Goal: Information Seeking & Learning: Learn about a topic

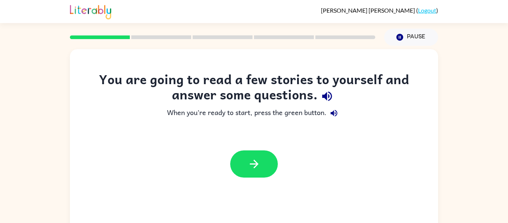
click at [326, 88] on button "button" at bounding box center [327, 96] width 19 height 19
click at [328, 93] on icon "button" at bounding box center [326, 96] width 13 height 13
click at [329, 98] on icon "button" at bounding box center [326, 96] width 13 height 13
click at [265, 170] on button "button" at bounding box center [254, 163] width 48 height 27
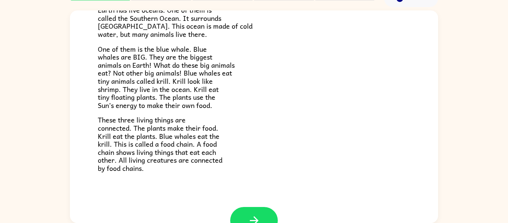
scroll to position [81, 0]
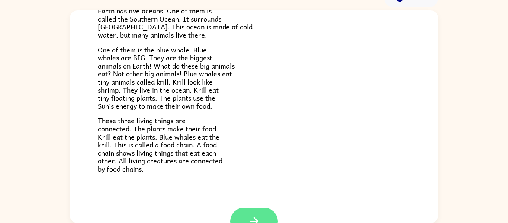
click at [248, 212] on button "button" at bounding box center [254, 220] width 48 height 27
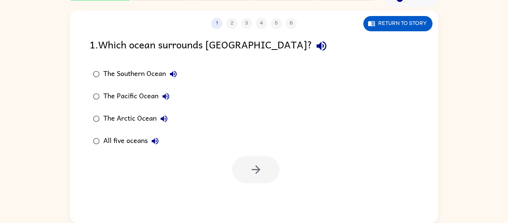
scroll to position [0, 0]
click at [412, 25] on button "Return to story" at bounding box center [397, 23] width 69 height 15
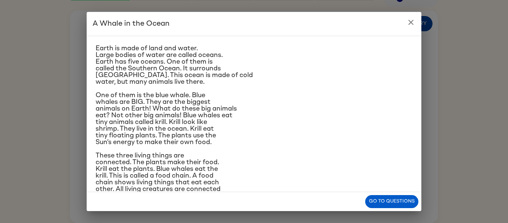
scroll to position [15, 0]
click at [392, 207] on button "Go to questions" at bounding box center [391, 201] width 53 height 13
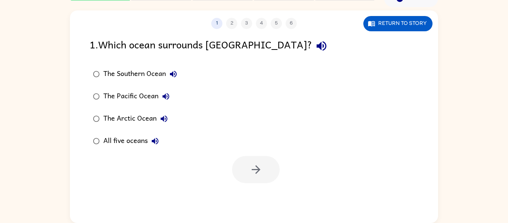
click at [152, 63] on label "The Southern Ocean" at bounding box center [135, 74] width 99 height 22
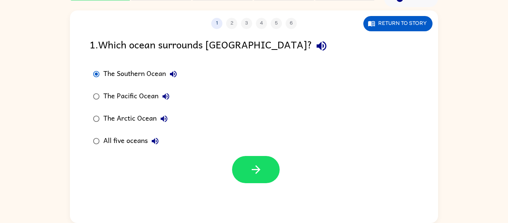
click at [160, 72] on div "The Southern Ocean" at bounding box center [141, 74] width 77 height 15
click at [139, 71] on div "The Southern Ocean" at bounding box center [141, 74] width 77 height 15
click at [261, 171] on icon "button" at bounding box center [255, 169] width 13 height 13
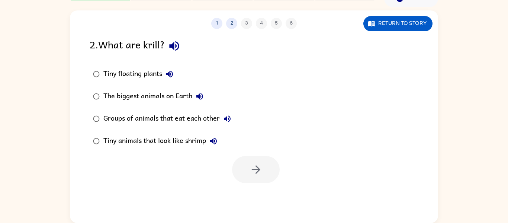
click at [162, 143] on div "Tiny animals that look like shrimp" at bounding box center [161, 140] width 117 height 15
click at [256, 168] on icon "button" at bounding box center [255, 169] width 13 height 13
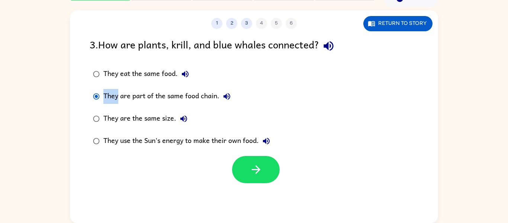
click at [273, 181] on div at bounding box center [256, 169] width 48 height 27
click at [264, 174] on button "button" at bounding box center [256, 169] width 48 height 27
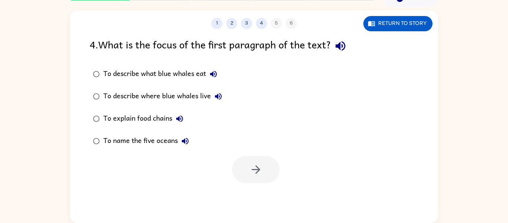
click at [264, 168] on div at bounding box center [256, 169] width 48 height 27
click at [258, 177] on div at bounding box center [256, 169] width 48 height 27
click at [257, 181] on div at bounding box center [256, 169] width 48 height 27
click at [292, 24] on div "1 2 3 4 5 6" at bounding box center [254, 23] width 368 height 11
click at [275, 23] on div "1 2 3 4 5 6" at bounding box center [254, 23] width 368 height 11
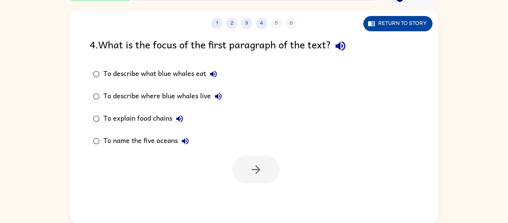
click at [402, 25] on button "Return to story" at bounding box center [397, 23] width 69 height 15
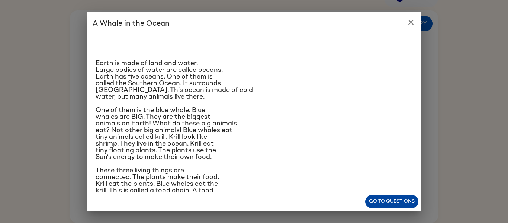
click at [396, 200] on button "Go to questions" at bounding box center [391, 201] width 53 height 13
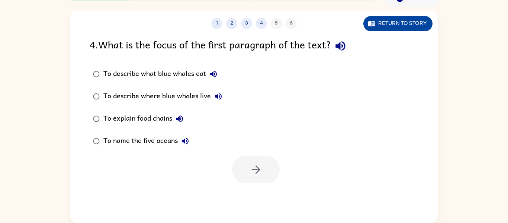
click at [413, 30] on button "Return to story" at bounding box center [397, 23] width 69 height 15
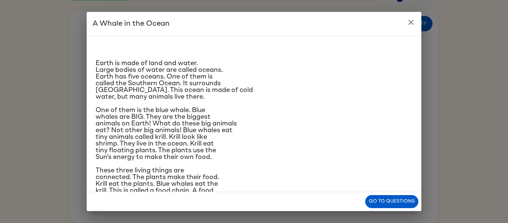
click at [416, 21] on button "close" at bounding box center [410, 22] width 15 height 15
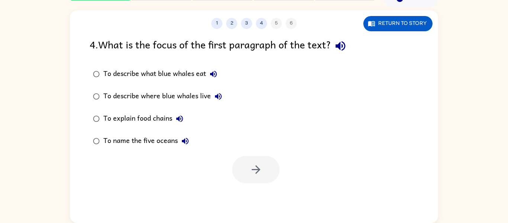
click at [137, 144] on div "To name the five oceans" at bounding box center [147, 140] width 89 height 15
click at [247, 169] on button "button" at bounding box center [256, 169] width 48 height 27
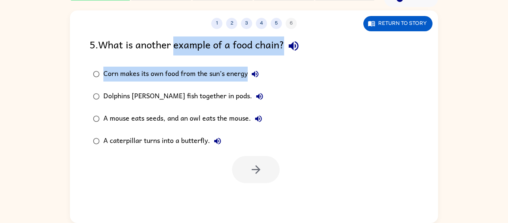
drag, startPoint x: 175, startPoint y: 46, endPoint x: 294, endPoint y: 57, distance: 120.2
click at [294, 57] on div "5 . What is another example of a food chain? Corn makes its own food from the s…" at bounding box center [254, 109] width 368 height 146
drag, startPoint x: 255, startPoint y: 72, endPoint x: 254, endPoint y: 125, distance: 52.5
click at [254, 125] on div "Corn makes its own food from the sun’s energy Dolphins [PERSON_NAME] fish toget…" at bounding box center [183, 107] width 187 height 89
click at [294, 43] on icon "button" at bounding box center [294, 46] width 10 height 10
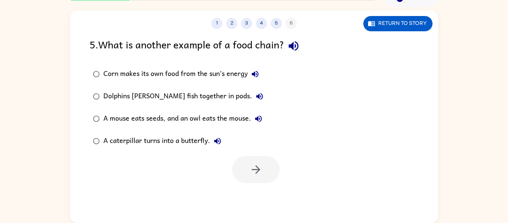
click at [329, 100] on div "Corn makes its own food from the sun’s energy Dolphins [PERSON_NAME] fish toget…" at bounding box center [264, 107] width 348 height 89
click at [254, 73] on icon "button" at bounding box center [255, 74] width 7 height 7
click at [255, 97] on icon "button" at bounding box center [259, 96] width 9 height 9
click at [259, 117] on icon "button" at bounding box center [258, 118] width 7 height 7
click at [215, 142] on icon "button" at bounding box center [217, 141] width 7 height 7
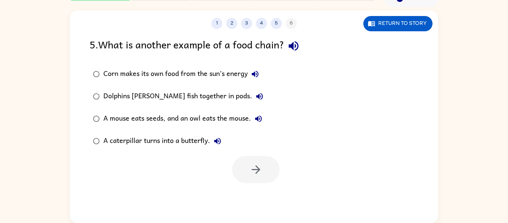
click at [214, 116] on div "A mouse eats seeds, and an owl eats the mouse." at bounding box center [184, 118] width 162 height 15
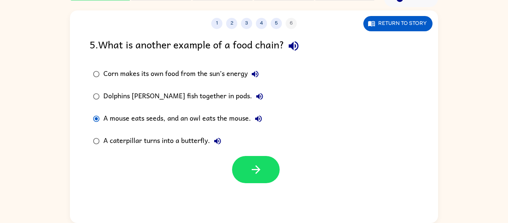
click at [258, 118] on icon "button" at bounding box center [258, 118] width 7 height 7
click at [255, 97] on icon "button" at bounding box center [259, 96] width 9 height 9
click at [257, 71] on icon "button" at bounding box center [255, 74] width 7 height 7
click at [212, 118] on div "A mouse eats seeds, and an owl eats the mouse." at bounding box center [184, 118] width 162 height 15
click at [249, 171] on icon "button" at bounding box center [255, 169] width 13 height 13
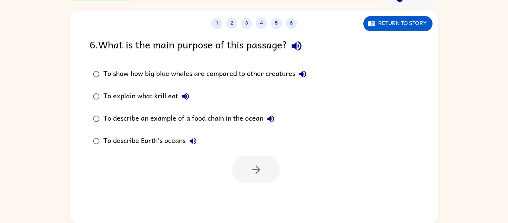
click at [232, 119] on div "To describe an example of a food chain in the ocean" at bounding box center [190, 118] width 175 height 15
click at [258, 170] on icon "button" at bounding box center [255, 169] width 9 height 9
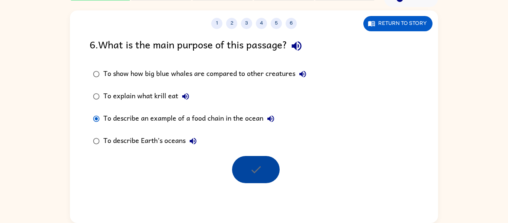
click at [260, 171] on div at bounding box center [256, 169] width 48 height 27
click at [262, 175] on div at bounding box center [256, 169] width 48 height 27
click at [266, 176] on div at bounding box center [256, 169] width 48 height 27
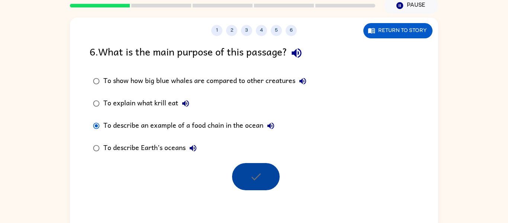
scroll to position [39, 0]
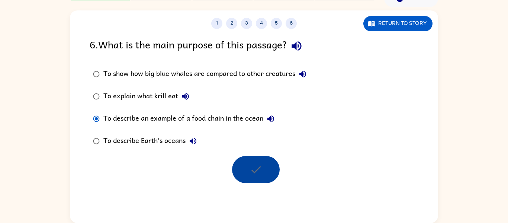
click at [254, 171] on div at bounding box center [256, 169] width 48 height 27
click at [257, 174] on div at bounding box center [256, 169] width 48 height 27
click at [260, 183] on div at bounding box center [256, 169] width 48 height 27
click at [234, 120] on div "To describe an example of a food chain in the ocean" at bounding box center [190, 118] width 175 height 15
click at [242, 117] on div "To describe an example of a food chain in the ocean" at bounding box center [190, 118] width 175 height 15
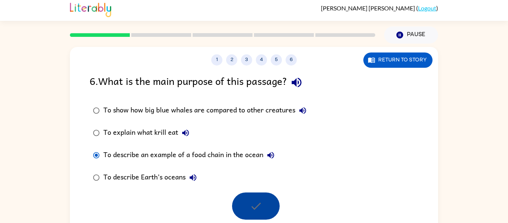
scroll to position [0, 0]
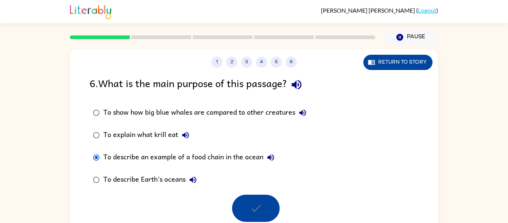
click at [391, 63] on button "Return to story" at bounding box center [397, 62] width 69 height 15
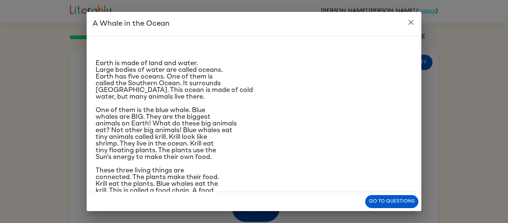
click at [422, 32] on div "A Whale in the Ocean Earth is made of land and water. Large bodies of water are…" at bounding box center [254, 111] width 508 height 223
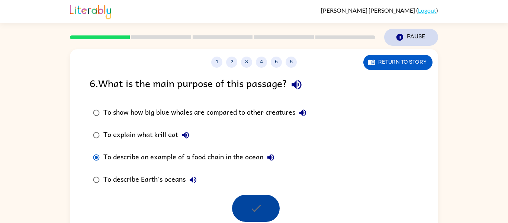
click at [420, 39] on button "Pause Pause" at bounding box center [411, 37] width 54 height 17
click at [426, 39] on button "Pause Pause" at bounding box center [411, 37] width 54 height 17
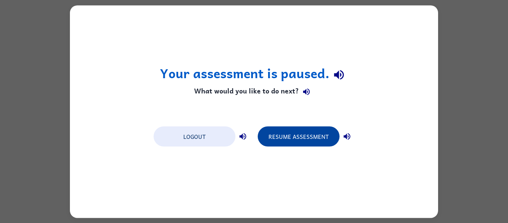
click at [318, 138] on button "Resume Assessment" at bounding box center [299, 136] width 82 height 20
click at [303, 129] on button "Resume Assessment" at bounding box center [299, 136] width 82 height 20
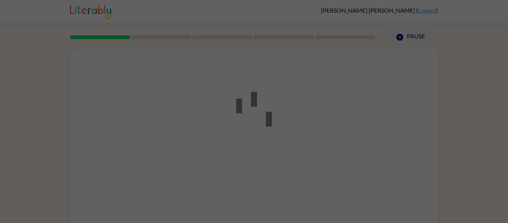
click at [273, 120] on div at bounding box center [253, 112] width 67 height 84
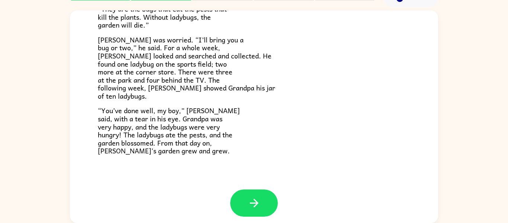
scroll to position [212, 0]
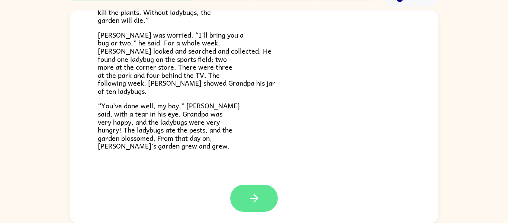
click at [265, 201] on button "button" at bounding box center [254, 197] width 48 height 27
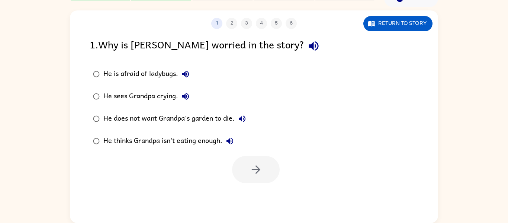
scroll to position [0, 0]
click at [197, 122] on div "He does not want Grandpa’s garden to die." at bounding box center [176, 118] width 146 height 15
click at [265, 173] on button "button" at bounding box center [256, 169] width 48 height 27
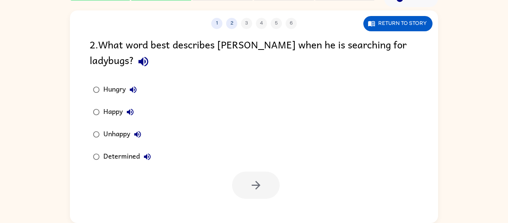
click at [137, 65] on icon "button" at bounding box center [143, 61] width 13 height 13
click at [121, 157] on div "Determined" at bounding box center [128, 156] width 51 height 15
click at [248, 186] on button "button" at bounding box center [256, 184] width 48 height 27
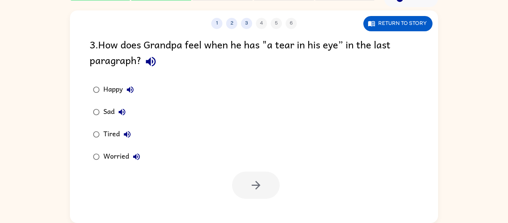
click at [149, 64] on icon "button" at bounding box center [151, 62] width 10 height 10
click at [111, 112] on div "Sad" at bounding box center [116, 111] width 26 height 15
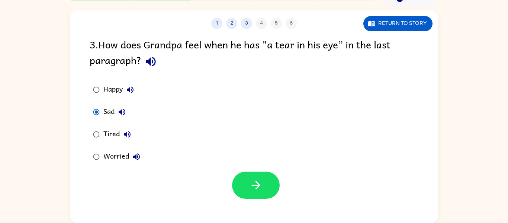
click at [122, 155] on div "Worried" at bounding box center [123, 156] width 41 height 15
click at [256, 180] on icon "button" at bounding box center [255, 184] width 13 height 13
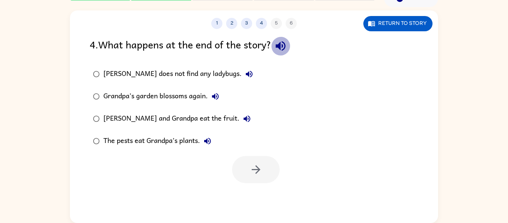
click at [285, 45] on icon "button" at bounding box center [280, 46] width 10 height 10
click at [215, 96] on icon "button" at bounding box center [215, 96] width 7 height 7
click at [244, 117] on icon "button" at bounding box center [247, 118] width 7 height 7
click at [182, 120] on div "[PERSON_NAME] and Grandpa eat the fruit." at bounding box center [178, 118] width 151 height 15
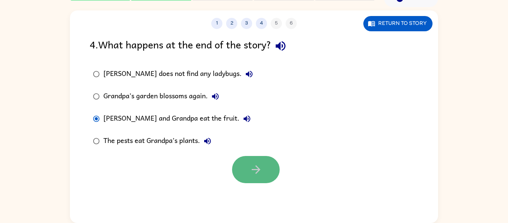
click at [249, 162] on button "button" at bounding box center [256, 169] width 48 height 27
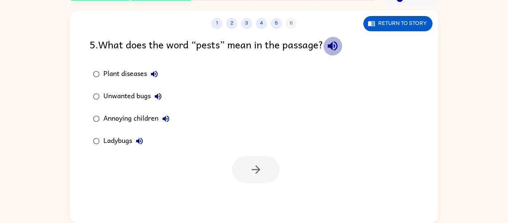
click at [337, 48] on icon "button" at bounding box center [332, 45] width 13 height 13
click at [156, 73] on icon "button" at bounding box center [154, 74] width 7 height 7
click at [159, 93] on icon "button" at bounding box center [158, 96] width 7 height 7
click at [170, 123] on button "Annoying children" at bounding box center [165, 118] width 15 height 15
click at [140, 140] on icon "button" at bounding box center [139, 140] width 9 height 9
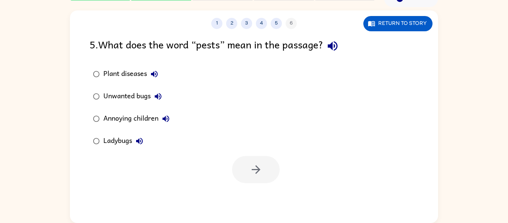
click at [137, 94] on div "Unwanted bugs" at bounding box center [134, 96] width 62 height 15
click at [254, 166] on icon "button" at bounding box center [255, 169] width 13 height 13
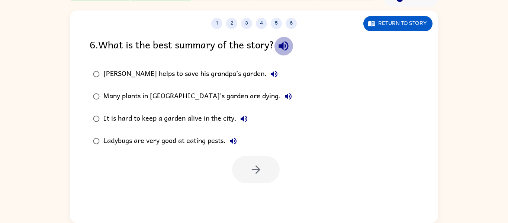
click at [288, 48] on icon "button" at bounding box center [283, 46] width 10 height 10
click at [270, 73] on icon "button" at bounding box center [274, 74] width 9 height 9
click at [284, 93] on icon "button" at bounding box center [288, 96] width 9 height 9
click at [245, 115] on icon "button" at bounding box center [243, 118] width 9 height 9
click at [233, 139] on icon "button" at bounding box center [233, 141] width 7 height 7
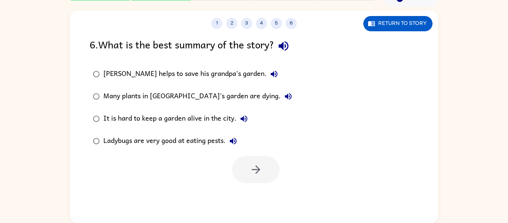
click at [188, 71] on div "[PERSON_NAME] helps to save his grandpa’s garden." at bounding box center [192, 74] width 178 height 15
click at [275, 168] on button "button" at bounding box center [256, 169] width 48 height 27
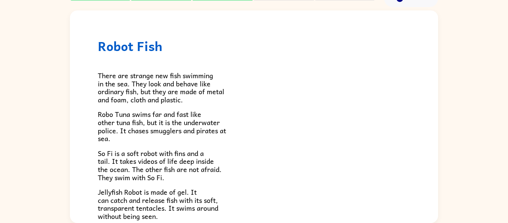
click at [213, 133] on span "Robo Tuna swims far and fast like other tuna fish, but it is the underwater pol…" at bounding box center [162, 126] width 128 height 35
drag, startPoint x: 198, startPoint y: 131, endPoint x: 234, endPoint y: 135, distance: 36.6
click at [234, 135] on p "Robo Tuna swims far and fast like other tuna fish, but it is the underwater pol…" at bounding box center [254, 126] width 312 height 32
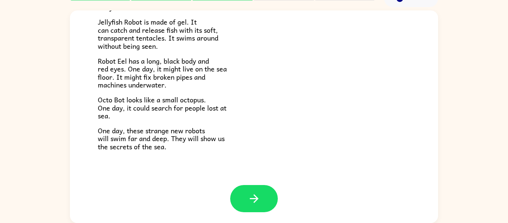
scroll to position [170, 0]
click at [277, 188] on div at bounding box center [254, 197] width 48 height 27
click at [273, 200] on button "button" at bounding box center [254, 197] width 48 height 27
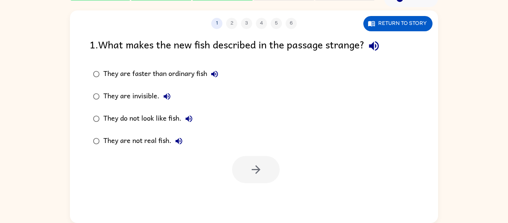
scroll to position [0, 0]
click at [377, 48] on icon "button" at bounding box center [373, 45] width 13 height 13
click at [116, 146] on div "They are not real fish." at bounding box center [144, 140] width 83 height 15
click at [250, 182] on button "button" at bounding box center [256, 169] width 48 height 27
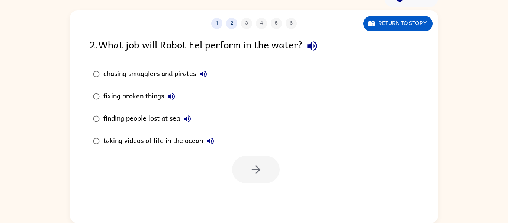
click at [319, 43] on icon "button" at bounding box center [312, 45] width 13 height 13
click at [388, 27] on button "Return to story" at bounding box center [397, 23] width 69 height 15
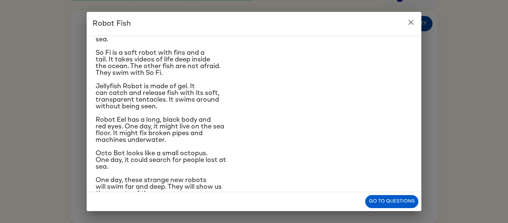
scroll to position [95, 0]
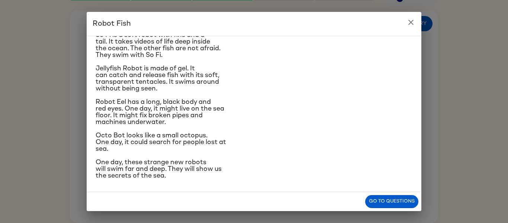
click at [417, 19] on button "close" at bounding box center [410, 22] width 15 height 15
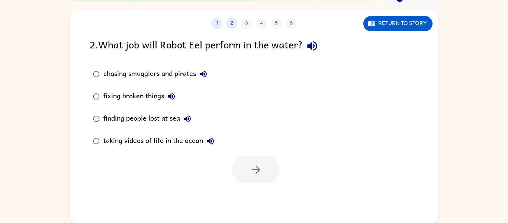
click at [143, 101] on div "fixing broken things" at bounding box center [140, 96] width 75 height 15
click at [267, 177] on button "button" at bounding box center [256, 169] width 48 height 27
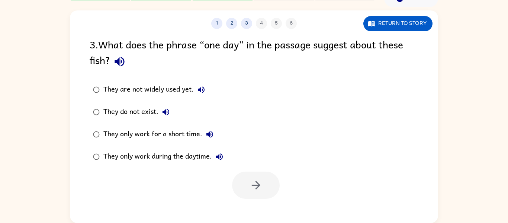
click at [118, 61] on icon "button" at bounding box center [120, 62] width 10 height 10
click at [412, 24] on button "Return to story" at bounding box center [397, 23] width 69 height 15
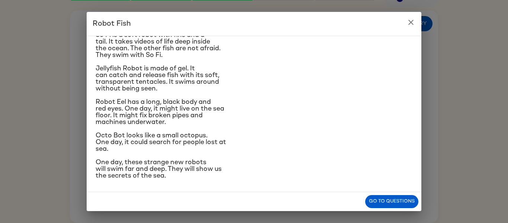
click at [416, 23] on button "close" at bounding box center [410, 22] width 15 height 15
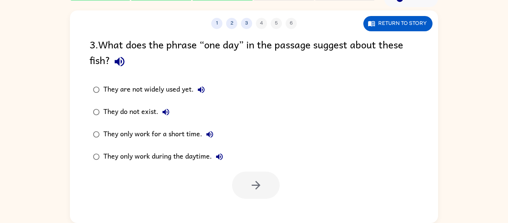
click at [206, 89] on icon "button" at bounding box center [201, 89] width 9 height 9
click at [167, 116] on icon "button" at bounding box center [165, 111] width 9 height 9
click at [210, 136] on icon "button" at bounding box center [209, 134] width 9 height 9
click at [219, 155] on icon "button" at bounding box center [219, 156] width 7 height 7
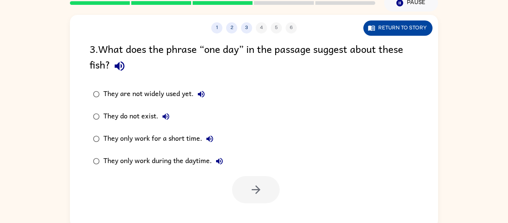
click at [413, 33] on button "Return to story" at bounding box center [397, 27] width 69 height 15
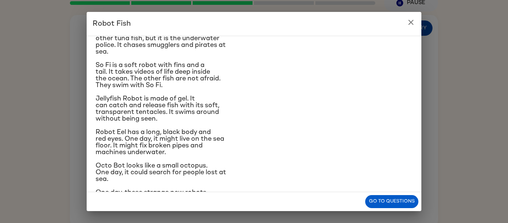
scroll to position [95, 0]
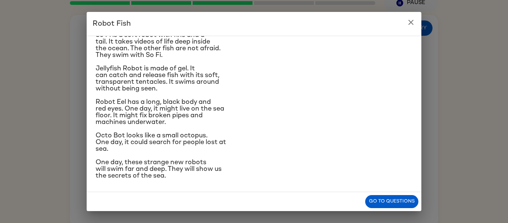
click at [411, 22] on icon "close" at bounding box center [410, 22] width 5 height 5
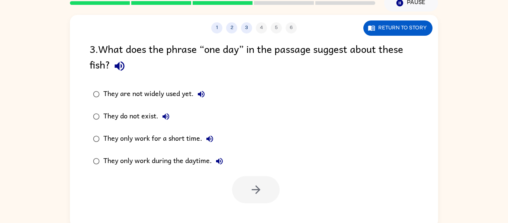
click at [136, 120] on div "They do not exist." at bounding box center [138, 116] width 70 height 15
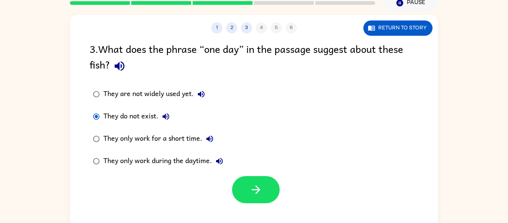
click at [148, 93] on div "They are not widely used yet." at bounding box center [155, 94] width 105 height 15
click at [254, 194] on icon "button" at bounding box center [255, 189] width 13 height 13
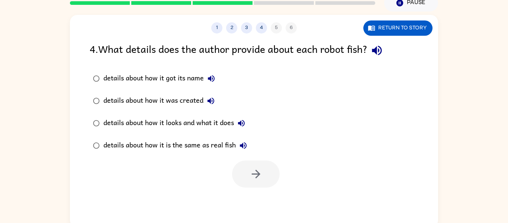
click at [383, 50] on icon "button" at bounding box center [376, 50] width 13 height 13
click at [377, 49] on icon "button" at bounding box center [377, 51] width 10 height 10
click at [194, 125] on div "details about how it looks and what it does" at bounding box center [175, 123] width 145 height 15
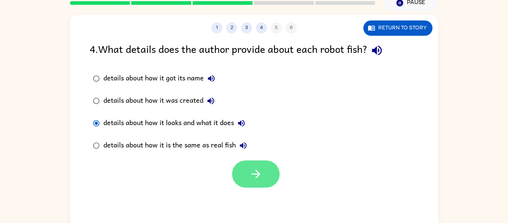
click at [259, 179] on icon "button" at bounding box center [255, 173] width 13 height 13
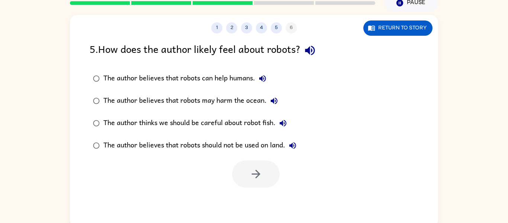
click at [316, 45] on icon "button" at bounding box center [309, 50] width 13 height 13
click at [313, 52] on icon "button" at bounding box center [309, 50] width 13 height 13
click at [310, 51] on icon "button" at bounding box center [310, 51] width 10 height 10
click at [312, 51] on icon "button" at bounding box center [310, 51] width 10 height 10
click at [310, 52] on icon "button" at bounding box center [310, 51] width 10 height 10
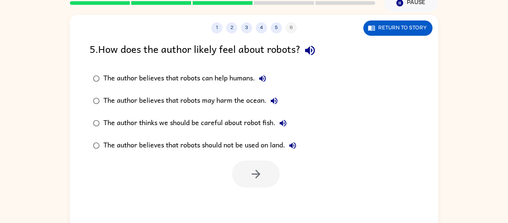
click at [313, 48] on icon "button" at bounding box center [310, 51] width 10 height 10
click at [241, 77] on div "The author believes that robots can help humans." at bounding box center [186, 78] width 167 height 15
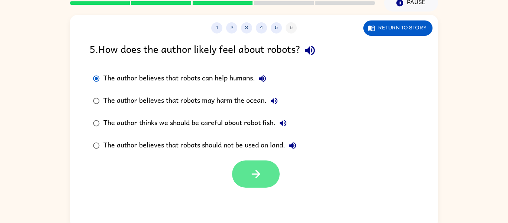
click at [267, 177] on button "button" at bounding box center [256, 173] width 48 height 27
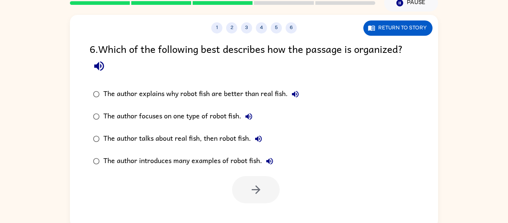
click at [97, 69] on icon "button" at bounding box center [99, 65] width 13 height 13
click at [293, 96] on icon "button" at bounding box center [295, 94] width 9 height 9
click at [250, 116] on icon "button" at bounding box center [248, 116] width 7 height 7
click at [96, 62] on icon "button" at bounding box center [99, 65] width 13 height 13
click at [99, 67] on icon "button" at bounding box center [99, 66] width 10 height 10
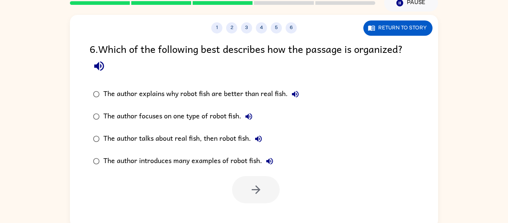
click at [90, 57] on button "button" at bounding box center [99, 66] width 19 height 19
click at [91, 62] on button "button" at bounding box center [99, 66] width 19 height 19
click at [100, 65] on icon "button" at bounding box center [99, 65] width 13 height 13
click at [245, 123] on div "The author focuses on one type of robot fish." at bounding box center [179, 116] width 153 height 15
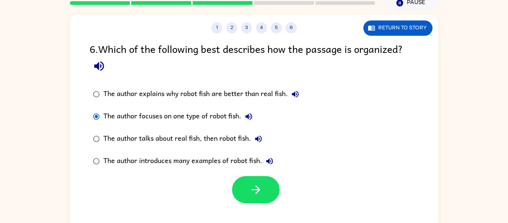
click at [250, 117] on icon "button" at bounding box center [248, 116] width 7 height 7
click at [247, 116] on icon "button" at bounding box center [248, 116] width 7 height 7
click at [263, 139] on icon "button" at bounding box center [258, 138] width 9 height 9
click at [270, 163] on icon "button" at bounding box center [269, 161] width 7 height 7
click at [219, 164] on div "The author introduces many examples of robot fish." at bounding box center [190, 161] width 174 height 15
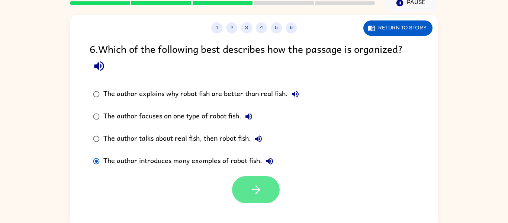
click at [244, 190] on button "button" at bounding box center [256, 189] width 48 height 27
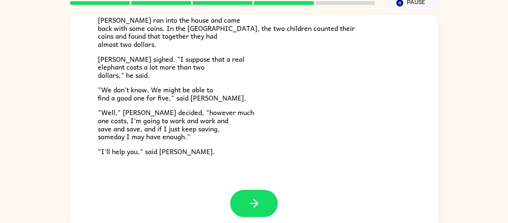
scroll to position [239, 0]
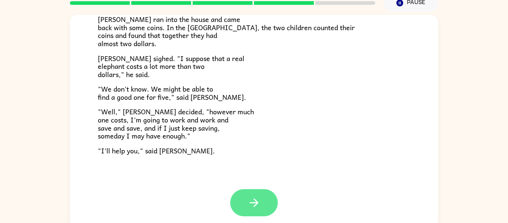
click at [263, 194] on button "button" at bounding box center [254, 202] width 48 height 27
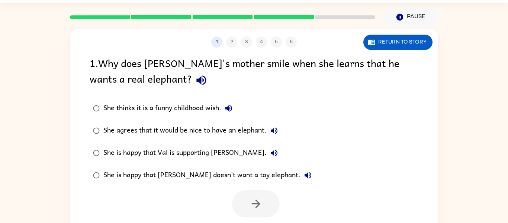
scroll to position [0, 0]
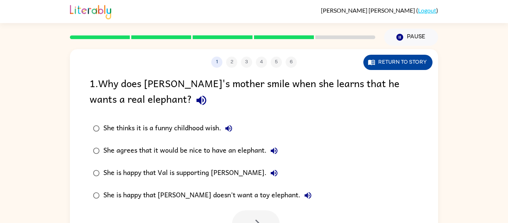
click at [411, 64] on button "Return to story" at bounding box center [397, 62] width 69 height 15
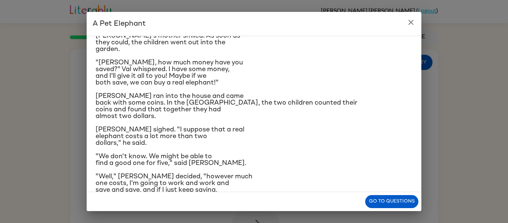
scroll to position [114, 0]
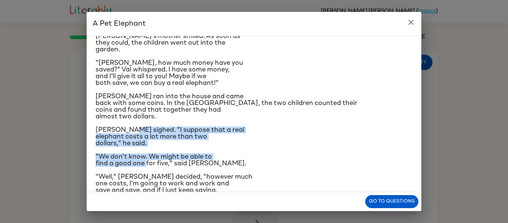
drag, startPoint x: 146, startPoint y: 170, endPoint x: 130, endPoint y: 136, distance: 37.6
click at [130, 136] on div ""I wish I had an elephant," said [PERSON_NAME]. His mother laughed. "You're too…" at bounding box center [254, 71] width 317 height 286
click at [228, 146] on p "[PERSON_NAME] sighed. "I suppose that a real elephant costs a lot more than two…" at bounding box center [254, 136] width 317 height 20
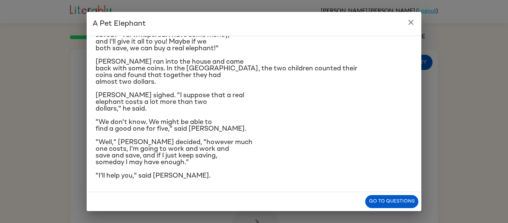
scroll to position [155, 0]
click at [389, 196] on button "Go to questions" at bounding box center [391, 201] width 53 height 13
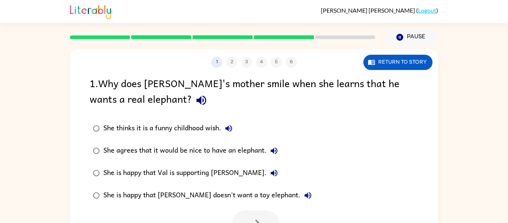
click at [195, 102] on icon "button" at bounding box center [201, 100] width 13 height 13
click at [232, 126] on icon "button" at bounding box center [228, 128] width 9 height 9
click at [276, 147] on icon "button" at bounding box center [274, 150] width 9 height 9
click at [270, 170] on icon "button" at bounding box center [274, 172] width 9 height 9
click at [303, 194] on icon "button" at bounding box center [307, 195] width 9 height 9
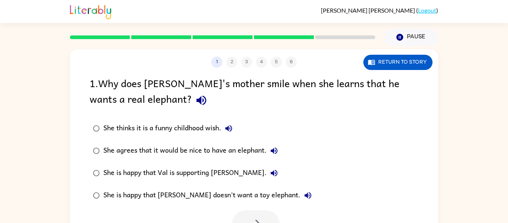
click at [190, 126] on div "She thinks it is a funny childhood wish." at bounding box center [169, 128] width 133 height 15
click at [269, 216] on button "button" at bounding box center [256, 223] width 48 height 27
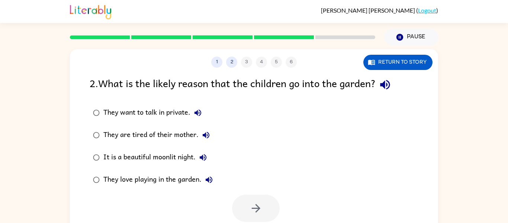
click at [386, 78] on icon "button" at bounding box center [384, 84] width 13 height 13
click at [412, 64] on button "Return to story" at bounding box center [397, 62] width 69 height 15
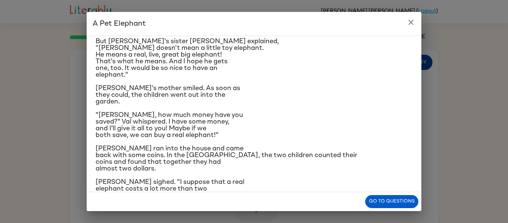
scroll to position [62, 0]
click at [391, 204] on button "Go to questions" at bounding box center [391, 201] width 53 height 13
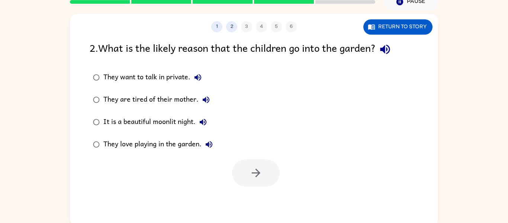
scroll to position [39, 0]
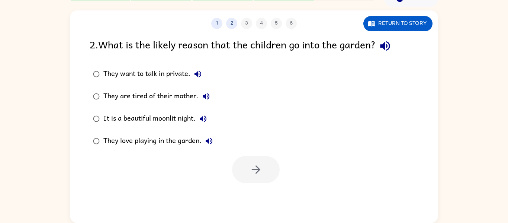
click at [112, 79] on div "They want to talk in private." at bounding box center [154, 74] width 102 height 15
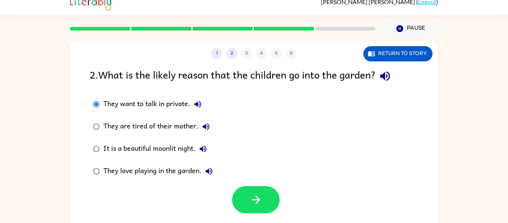
scroll to position [6, 0]
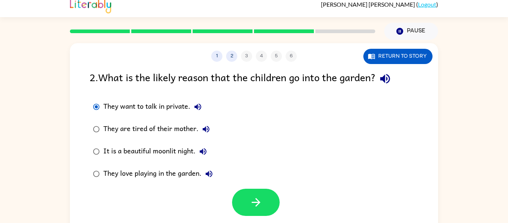
click at [262, 220] on div "1 2 3 4 5 6 Return to story 2 . What is the likely reason that the children go …" at bounding box center [254, 149] width 368 height 212
click at [257, 205] on icon "button" at bounding box center [255, 202] width 9 height 9
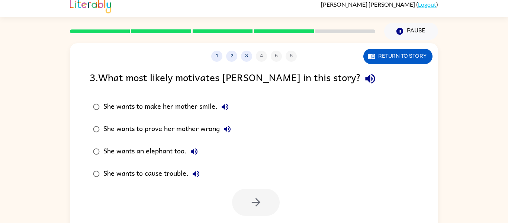
click at [364, 79] on icon "button" at bounding box center [370, 78] width 13 height 13
click at [361, 86] on button "button" at bounding box center [370, 78] width 19 height 19
click at [323, 146] on div "She wants to make her mother smile. She wants to prove her mother wrong She wan…" at bounding box center [264, 140] width 348 height 89
click at [227, 110] on icon "button" at bounding box center [224, 106] width 9 height 9
click at [228, 128] on icon "button" at bounding box center [227, 129] width 7 height 7
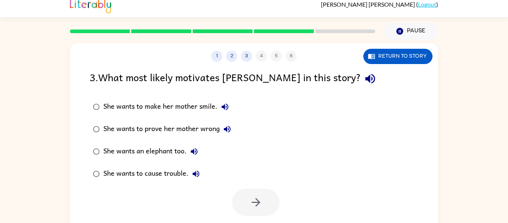
click at [197, 152] on icon "button" at bounding box center [194, 151] width 7 height 7
click at [200, 177] on icon "button" at bounding box center [195, 173] width 9 height 9
click at [177, 151] on div "She wants an elephant too." at bounding box center [152, 151] width 98 height 15
click at [267, 202] on button "button" at bounding box center [256, 201] width 48 height 27
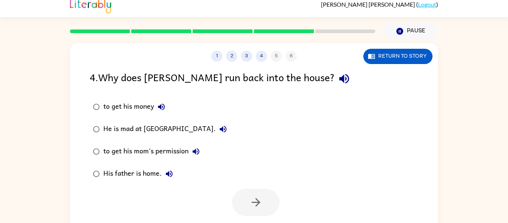
click at [315, 80] on div "4 . Why does [PERSON_NAME] run back into the house?" at bounding box center [254, 78] width 329 height 19
click at [306, 83] on div "4 . Why does [PERSON_NAME] run back into the house?" at bounding box center [254, 78] width 329 height 19
click at [305, 84] on div "4 . Why does [PERSON_NAME] run back into the house?" at bounding box center [254, 78] width 329 height 19
click at [335, 82] on button "button" at bounding box center [344, 78] width 19 height 19
click at [410, 57] on button "Return to story" at bounding box center [397, 56] width 69 height 15
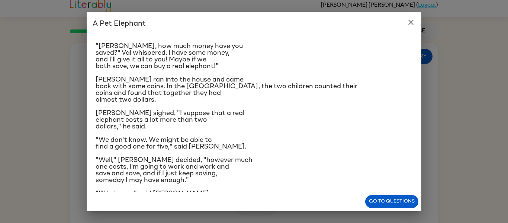
scroll to position [132, 0]
click at [411, 26] on icon "close" at bounding box center [410, 22] width 9 height 9
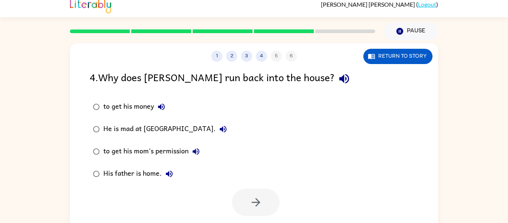
click at [169, 107] on button "to get his money" at bounding box center [161, 106] width 15 height 15
click at [216, 134] on button "He is mad at [GEOGRAPHIC_DATA]." at bounding box center [223, 129] width 15 height 15
click at [199, 154] on icon "button" at bounding box center [195, 151] width 9 height 9
click at [175, 170] on button "His father is home." at bounding box center [169, 173] width 15 height 15
click at [154, 109] on div "to get his money" at bounding box center [135, 106] width 65 height 15
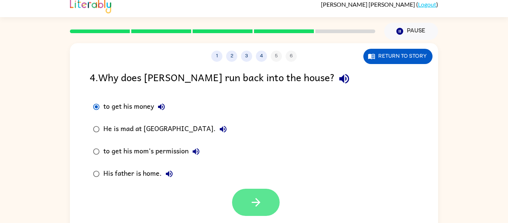
click at [261, 204] on icon "button" at bounding box center [255, 202] width 13 height 13
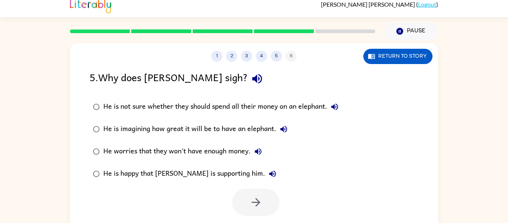
click at [248, 75] on button "button" at bounding box center [257, 78] width 19 height 19
click at [248, 69] on button "button" at bounding box center [257, 78] width 19 height 19
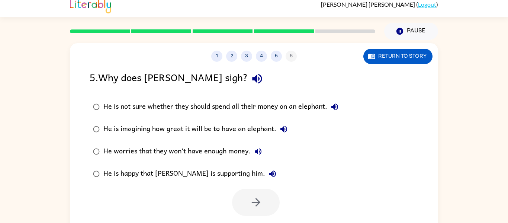
click at [248, 69] on button "button" at bounding box center [257, 78] width 19 height 19
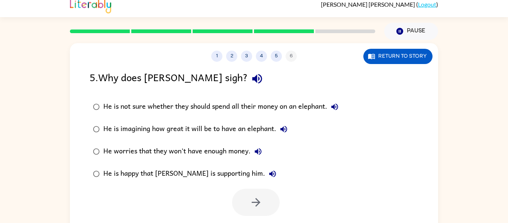
click at [248, 69] on button "button" at bounding box center [257, 78] width 19 height 19
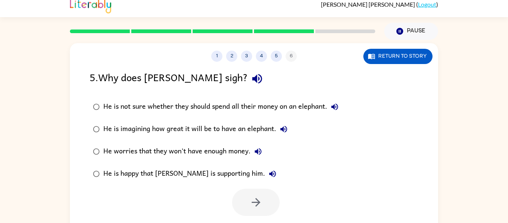
click at [248, 69] on button "button" at bounding box center [257, 78] width 19 height 19
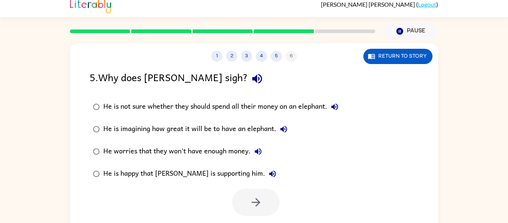
click at [248, 69] on button "button" at bounding box center [257, 78] width 19 height 19
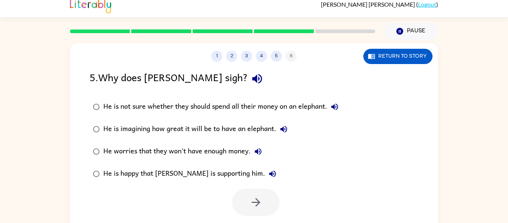
click at [248, 69] on button "button" at bounding box center [257, 78] width 19 height 19
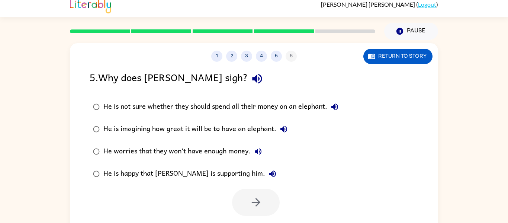
click at [342, 109] on button "He is not sure whether they should spend all their money on an elephant." at bounding box center [334, 106] width 15 height 15
click at [289, 128] on button "He is imagining how great it will be to have an elephant." at bounding box center [283, 129] width 15 height 15
click at [262, 153] on icon "button" at bounding box center [258, 151] width 9 height 9
click at [268, 175] on icon "button" at bounding box center [272, 173] width 9 height 9
click at [244, 155] on div "He worries that they won't have enough money." at bounding box center [184, 151] width 162 height 15
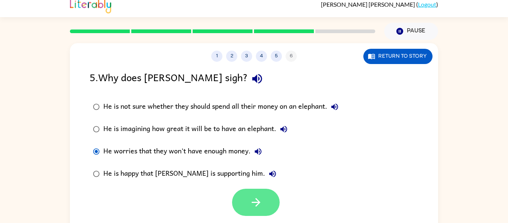
click at [259, 213] on button "button" at bounding box center [256, 201] width 48 height 27
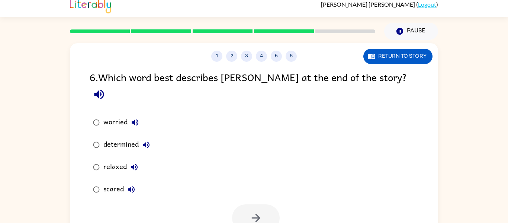
click at [104, 90] on icon "button" at bounding box center [99, 95] width 10 height 10
click at [408, 54] on button "Return to story" at bounding box center [397, 56] width 69 height 15
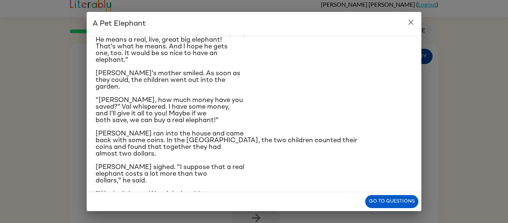
scroll to position [155, 0]
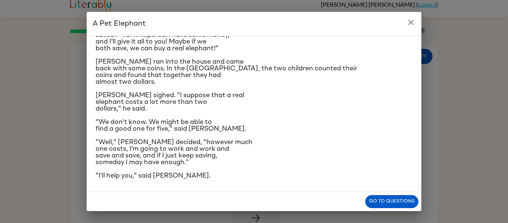
click at [414, 23] on icon "close" at bounding box center [410, 22] width 9 height 9
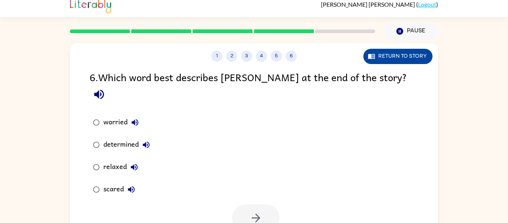
click at [400, 51] on button "Return to story" at bounding box center [397, 56] width 69 height 15
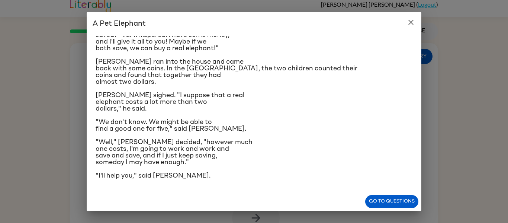
click at [385, 169] on div ""I wish I had an elephant," said [PERSON_NAME]. His mother laughed. "You're too…" at bounding box center [254, 36] width 317 height 286
click at [418, 21] on button "close" at bounding box center [410, 22] width 15 height 15
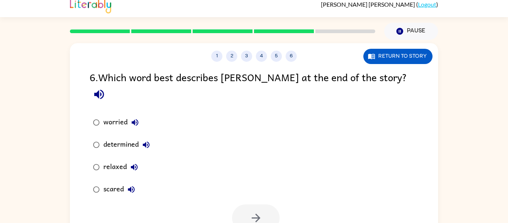
click at [140, 137] on button "determined" at bounding box center [146, 144] width 15 height 15
click at [127, 137] on div "determined" at bounding box center [128, 144] width 50 height 15
click at [270, 204] on button "button" at bounding box center [256, 217] width 48 height 27
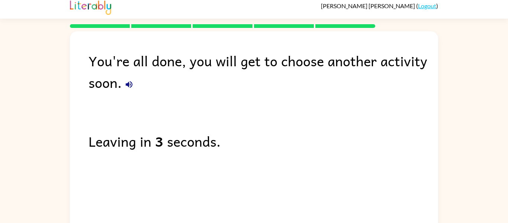
scroll to position [4, 0]
click at [129, 86] on icon "button" at bounding box center [129, 84] width 7 height 7
